Goal: Information Seeking & Learning: Learn about a topic

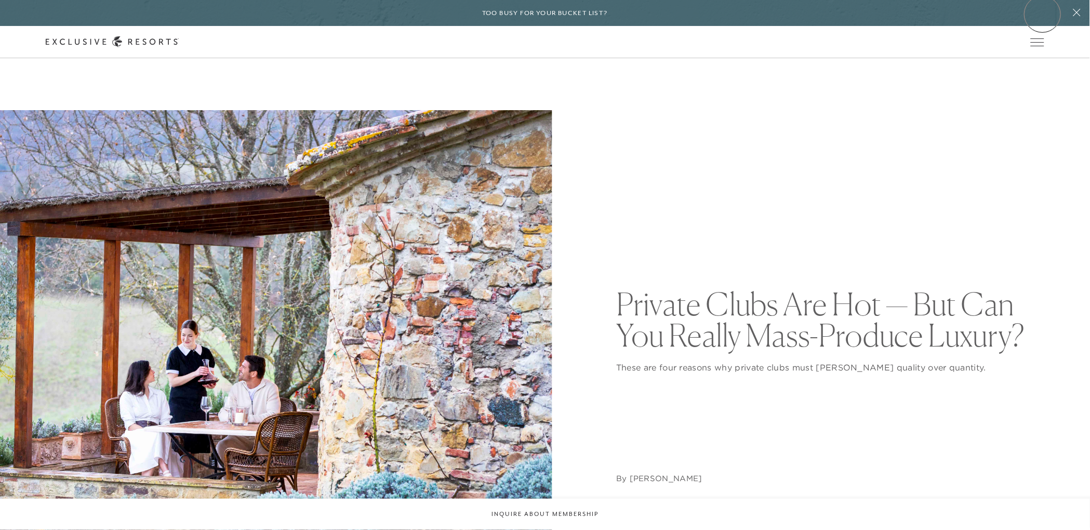
click at [1043, 14] on header "Skip to main content Too busy for your bucket list? Not a bucket list. A bluepr…" at bounding box center [545, 29] width 1090 height 58
click at [0, 0] on icon at bounding box center [0, 0] width 0 height 0
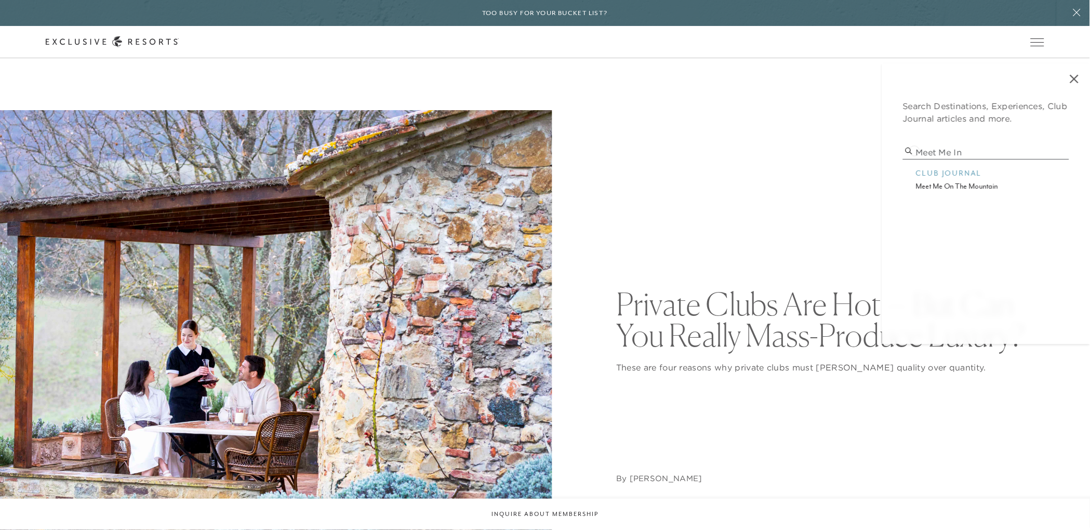
drag, startPoint x: 977, startPoint y: 151, endPoint x: 914, endPoint y: 150, distance: 62.4
click at [914, 150] on input "meet me in" at bounding box center [986, 152] width 166 height 14
type input "[GEOGRAPHIC_DATA]"
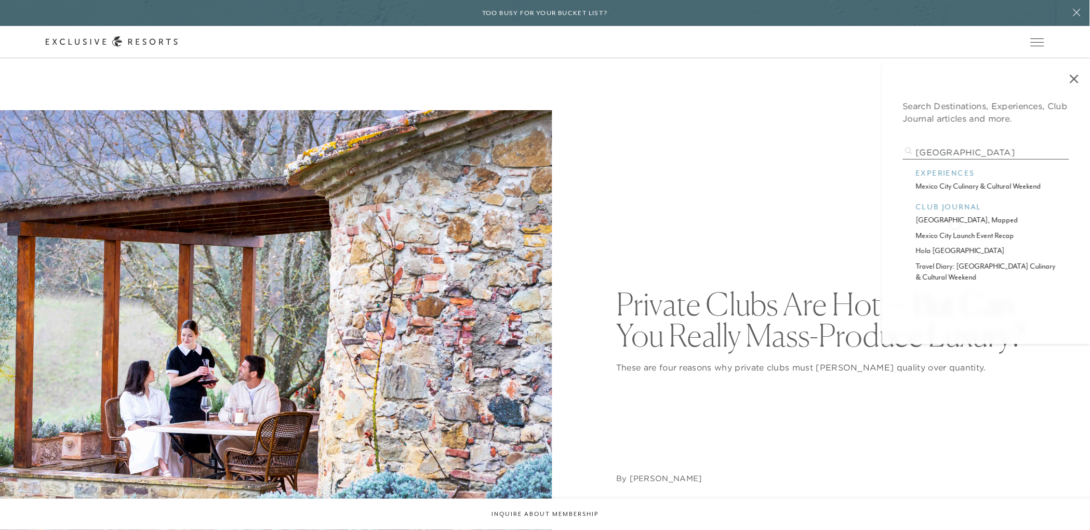
click at [955, 223] on p "[GEOGRAPHIC_DATA], mapped" at bounding box center [986, 220] width 140 height 11
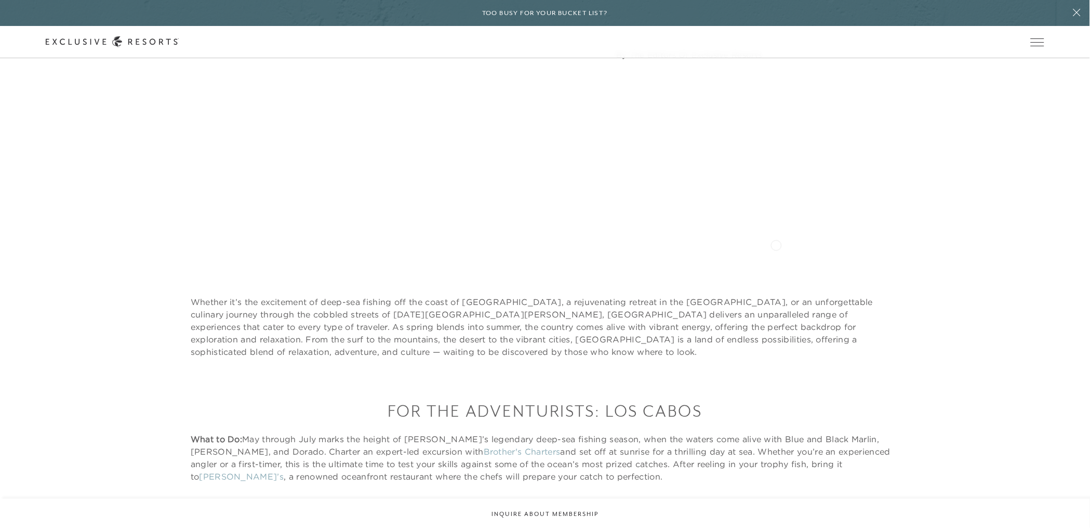
scroll to position [474, 0]
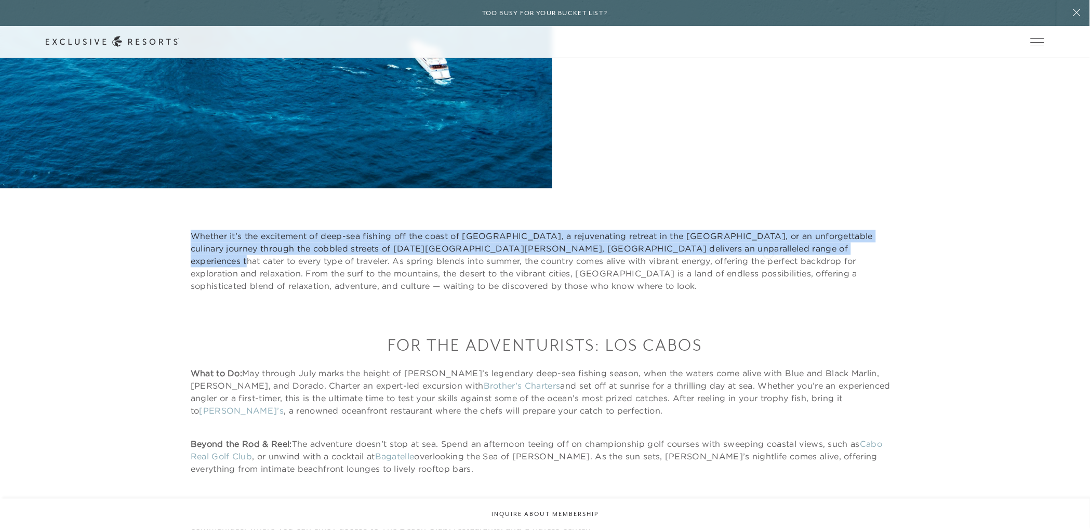
copy p "Whether it’s the excitement of deep-sea fishing off the coast of [GEOGRAPHIC_DA…"
drag, startPoint x: 193, startPoint y: 234, endPoint x: 768, endPoint y: 253, distance: 575.4
click at [768, 253] on p "Whether it’s the excitement of deep-sea fishing off the coast of [GEOGRAPHIC_DA…" at bounding box center [545, 261] width 709 height 62
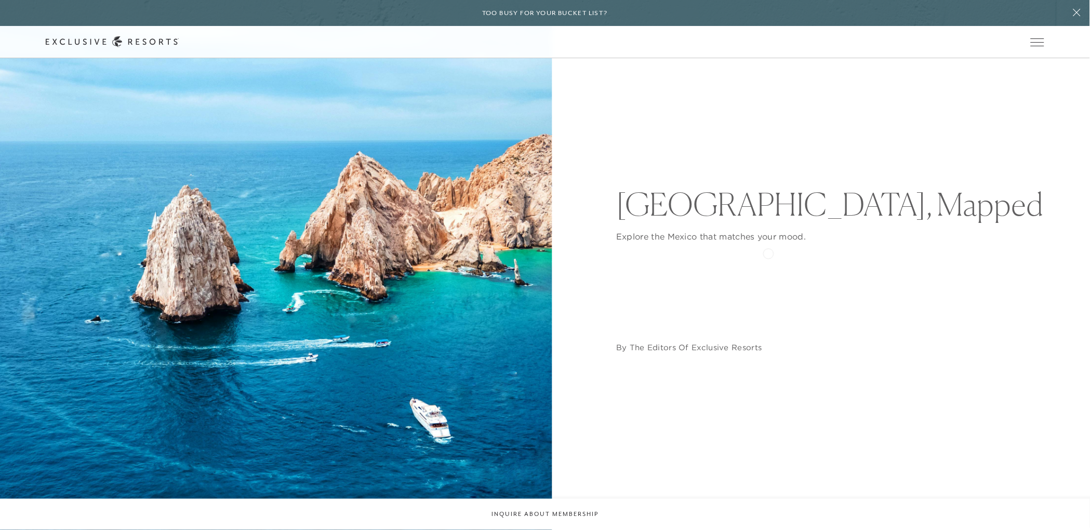
scroll to position [0, 0]
